Goal: Information Seeking & Learning: Learn about a topic

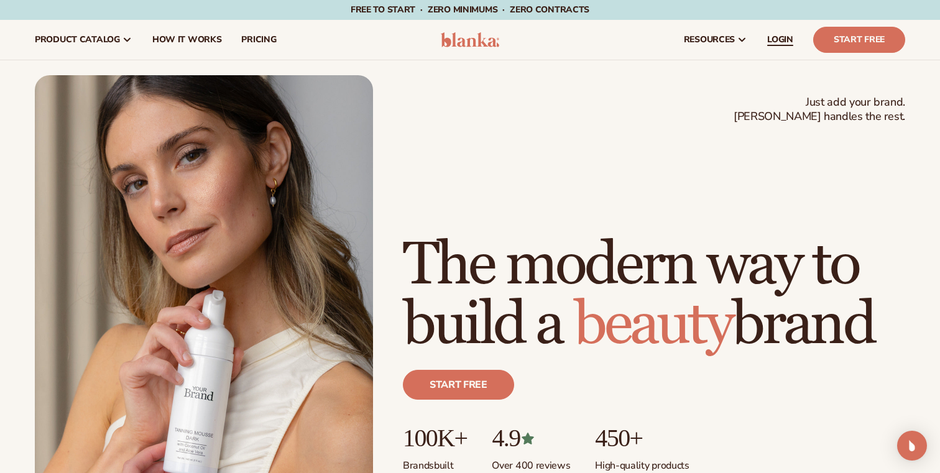
click at [776, 42] on span "LOGIN" at bounding box center [780, 40] width 26 height 10
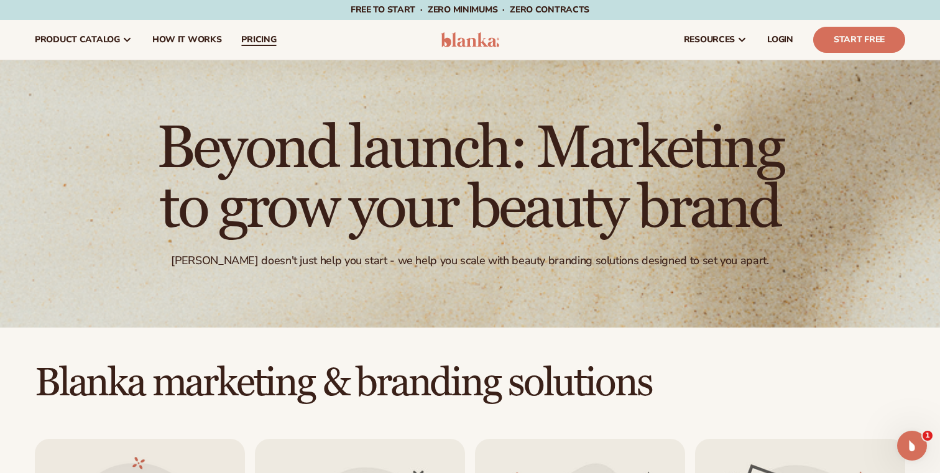
click at [244, 39] on span "pricing" at bounding box center [258, 40] width 35 height 10
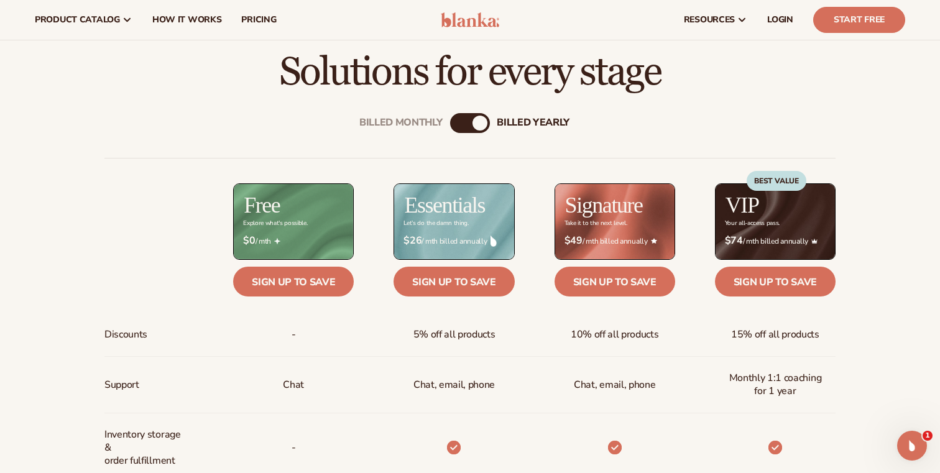
scroll to position [373, 0]
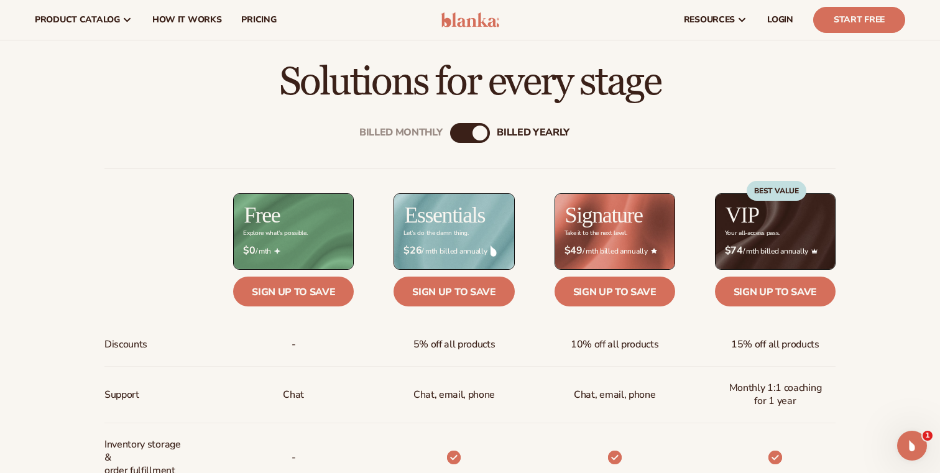
click at [462, 133] on div "Billed Monthly" at bounding box center [457, 133] width 15 height 15
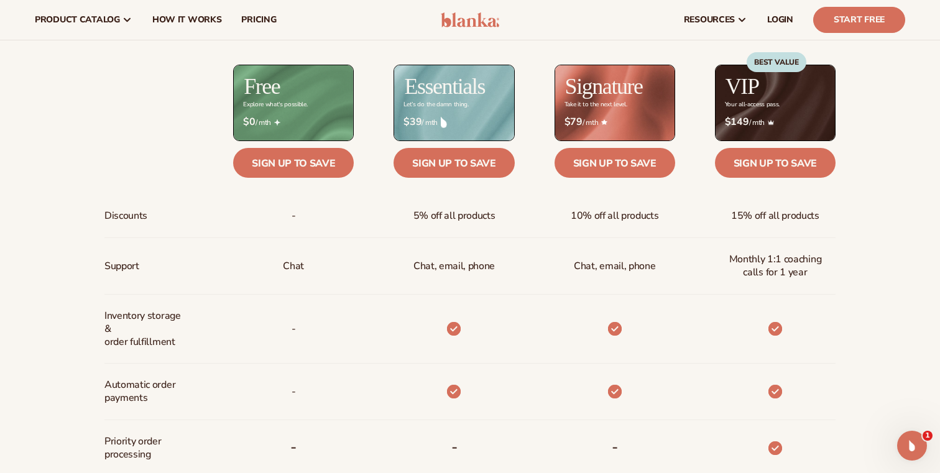
scroll to position [197, 0]
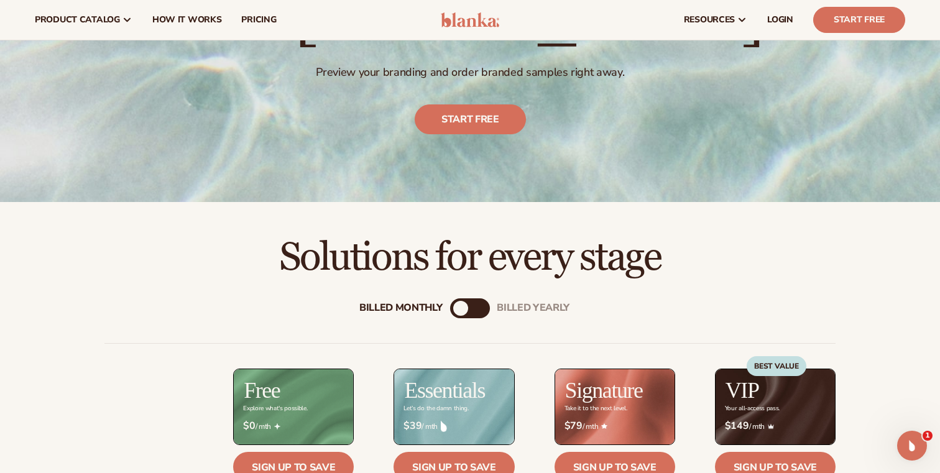
click at [476, 308] on div "billed Yearly" at bounding box center [482, 308] width 15 height 15
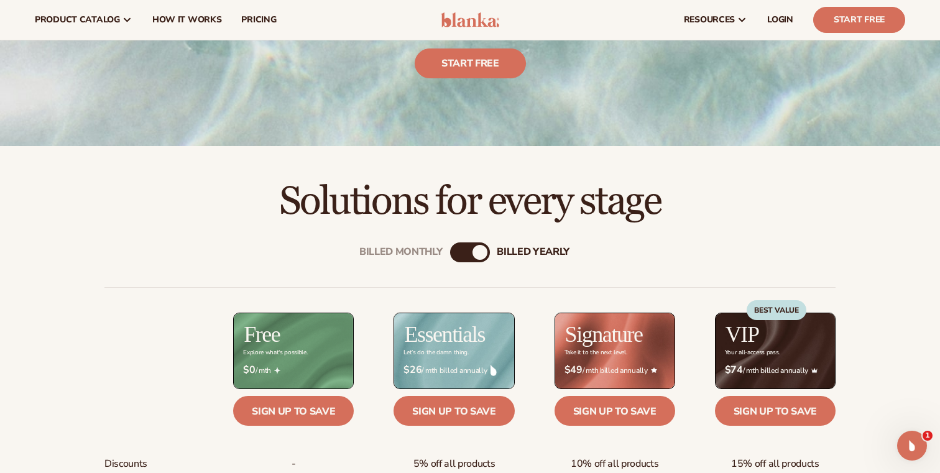
scroll to position [250, 0]
